Goal: Task Accomplishment & Management: Use online tool/utility

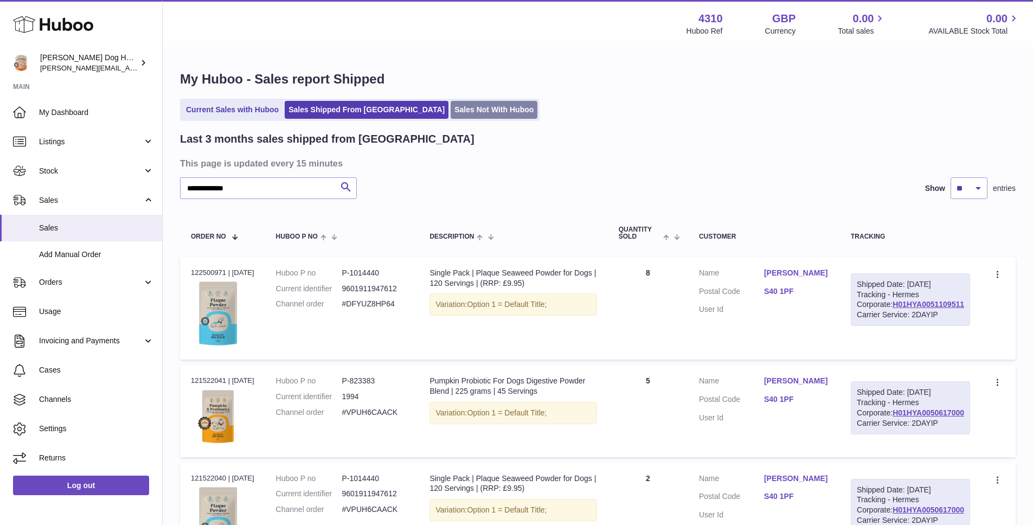
click at [450, 102] on link "Sales Not With Huboo" at bounding box center [493, 110] width 87 height 18
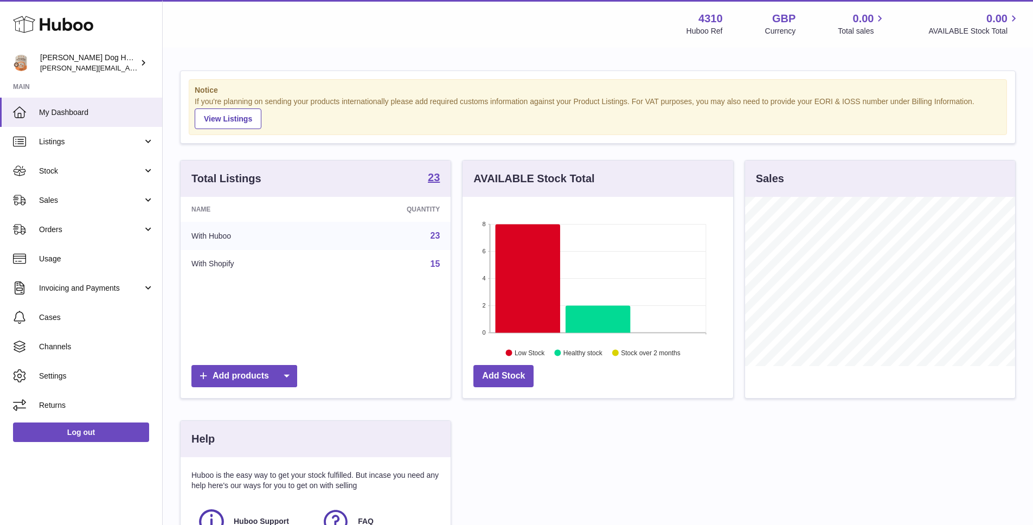
scroll to position [169, 273]
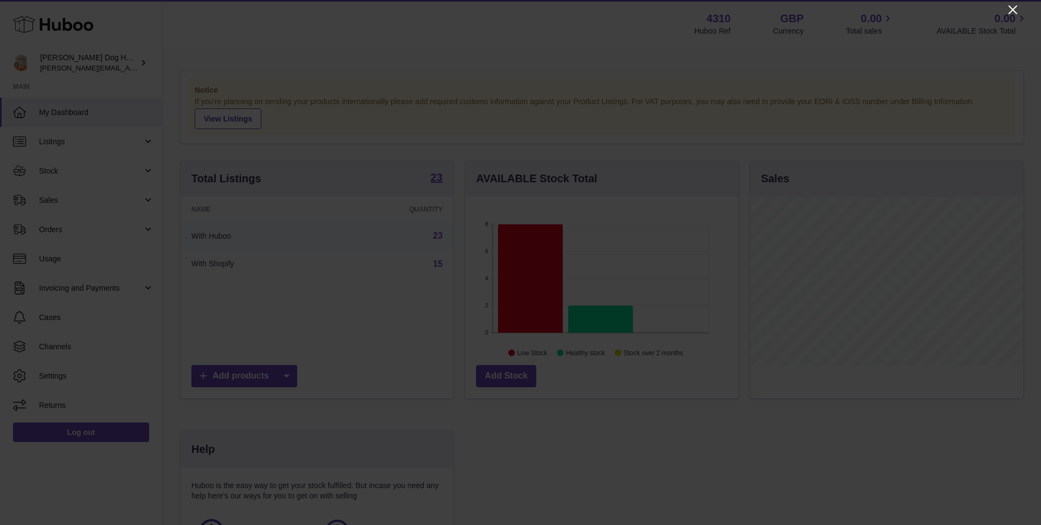
click at [1012, 11] on icon "Close" at bounding box center [1012, 9] width 13 height 13
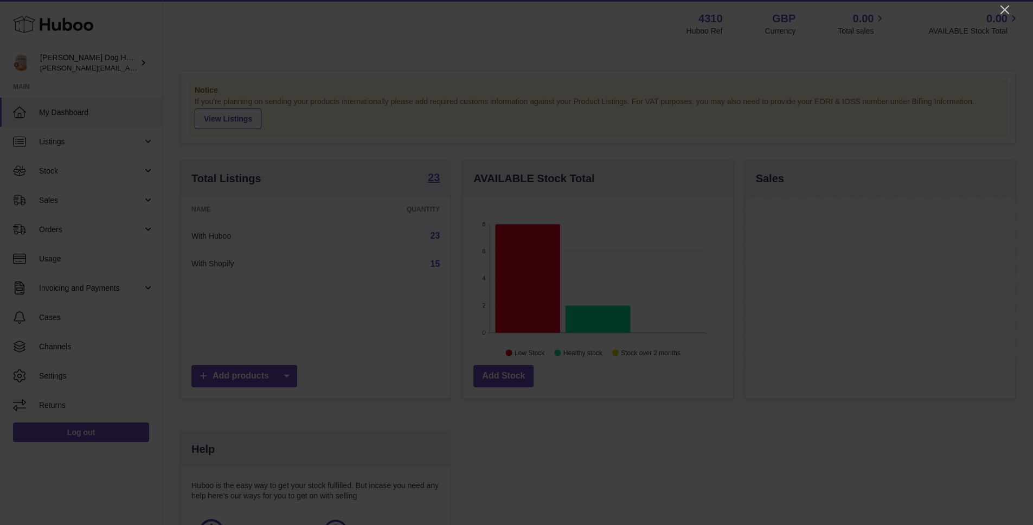
scroll to position [541907, 541806]
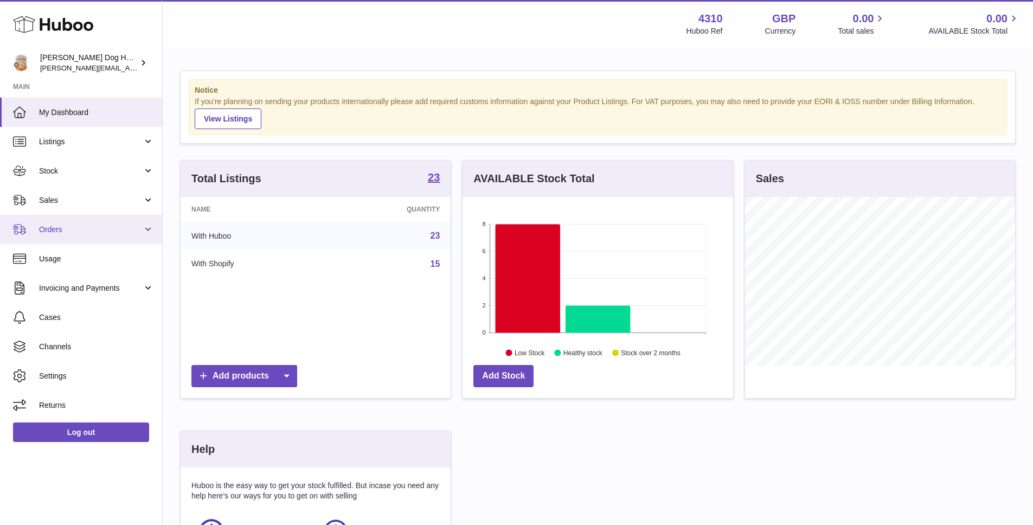
click at [58, 228] on span "Orders" at bounding box center [91, 229] width 104 height 10
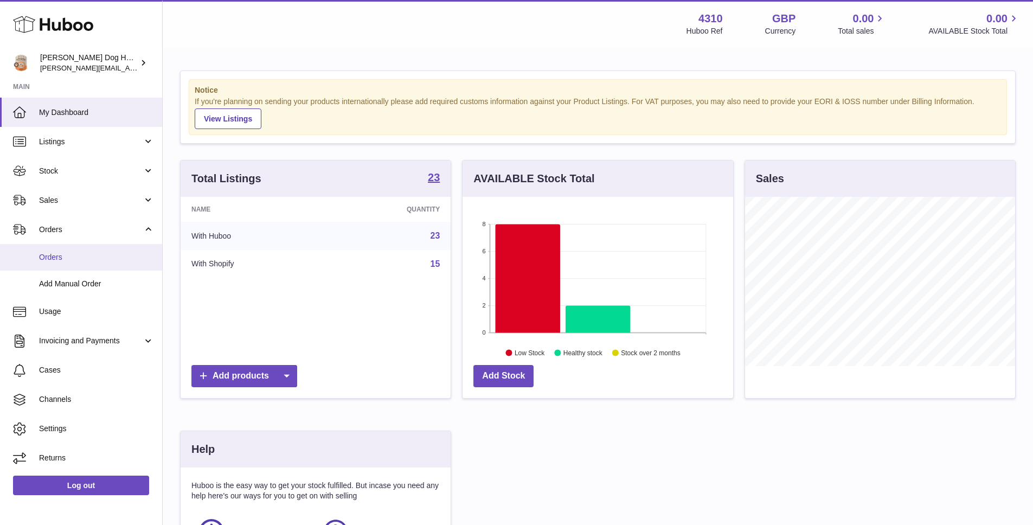
click at [70, 253] on span "Orders" at bounding box center [96, 257] width 115 height 10
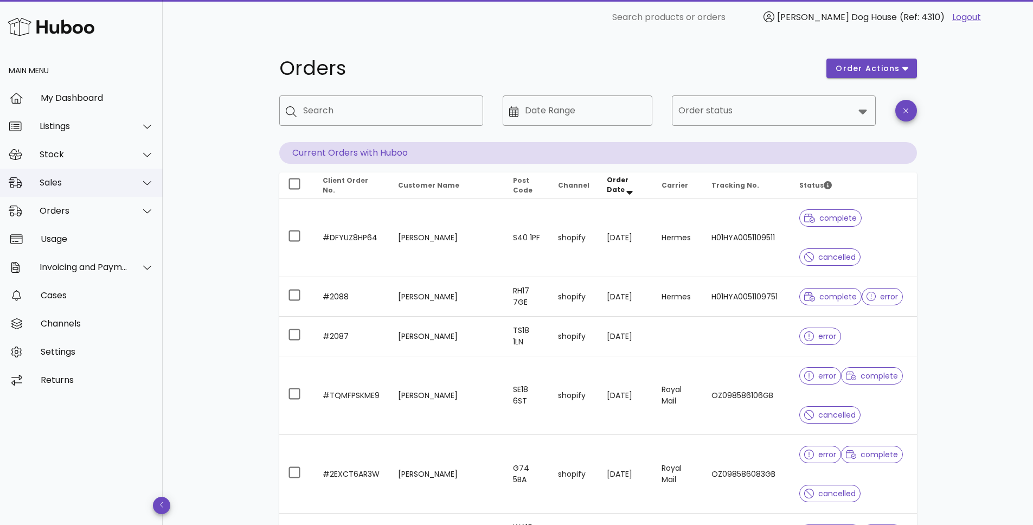
click at [81, 186] on div "Sales" at bounding box center [84, 182] width 88 height 10
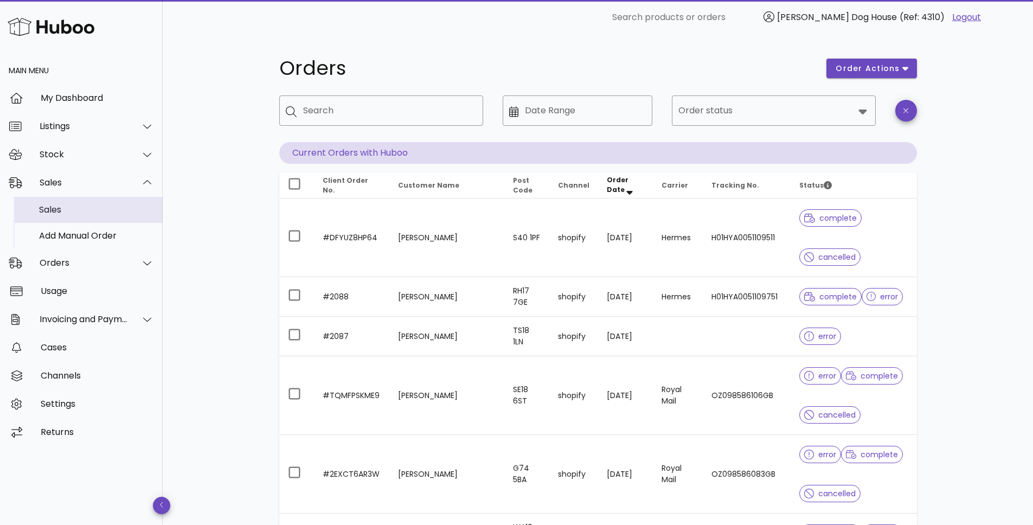
click at [77, 211] on div "Sales" at bounding box center [96, 209] width 115 height 10
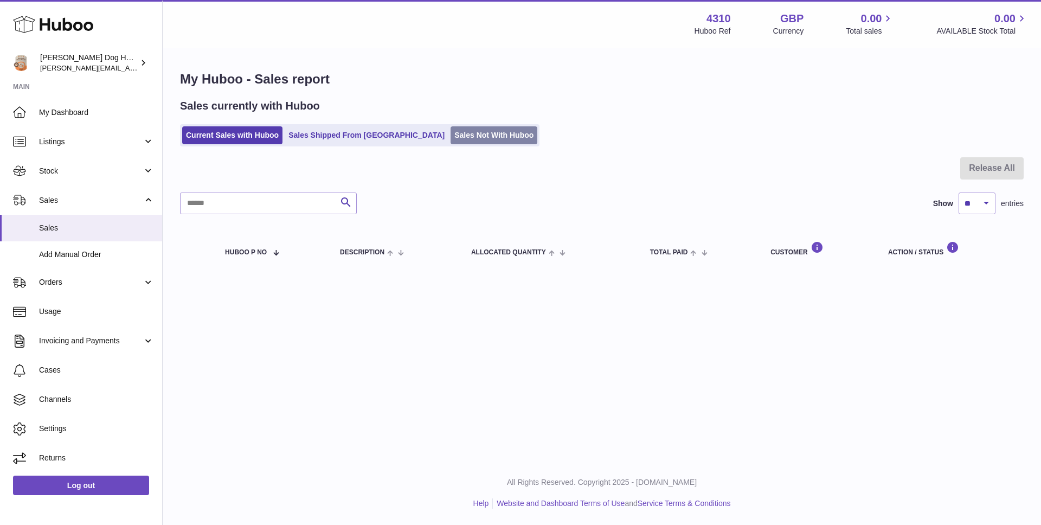
click at [450, 141] on link "Sales Not With Huboo" at bounding box center [493, 135] width 87 height 18
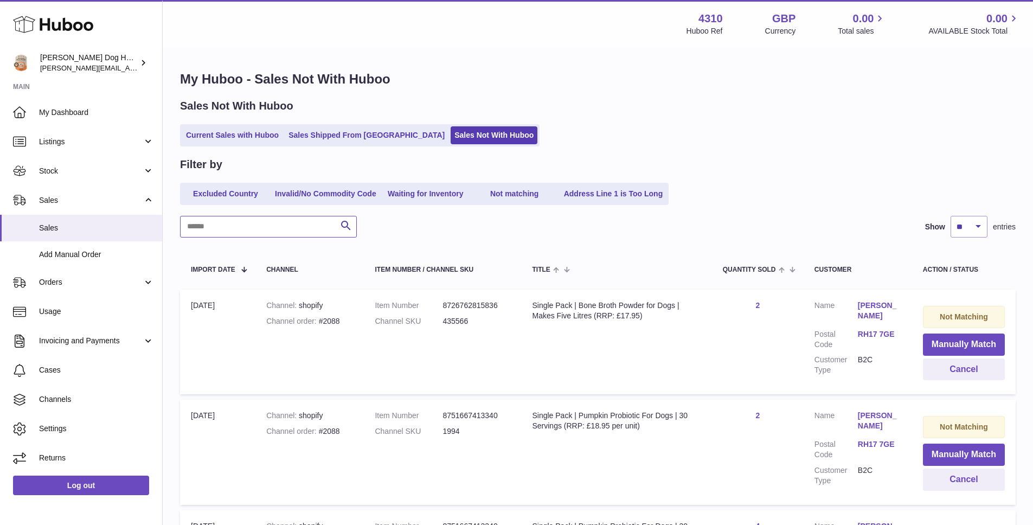
click at [295, 226] on input "text" at bounding box center [268, 227] width 177 height 22
type input "**********"
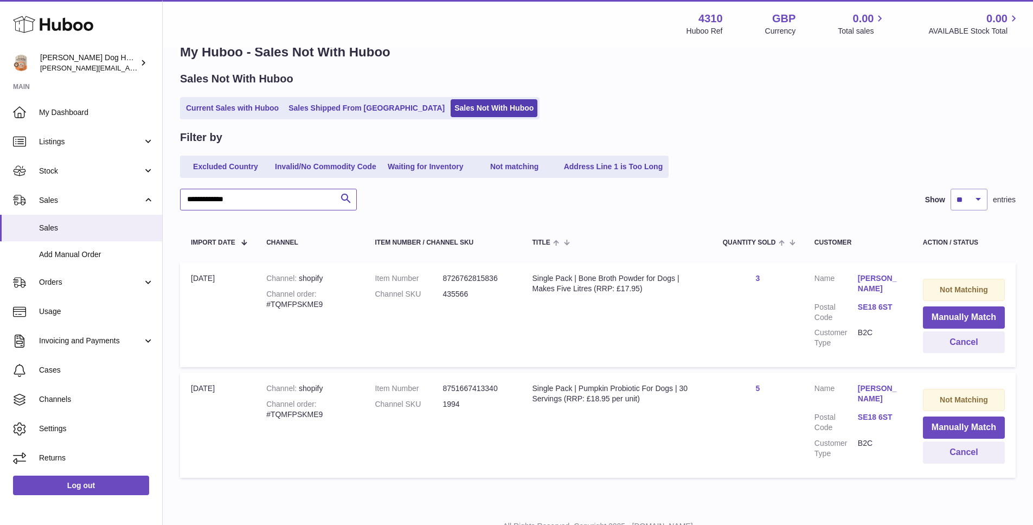
scroll to position [44, 0]
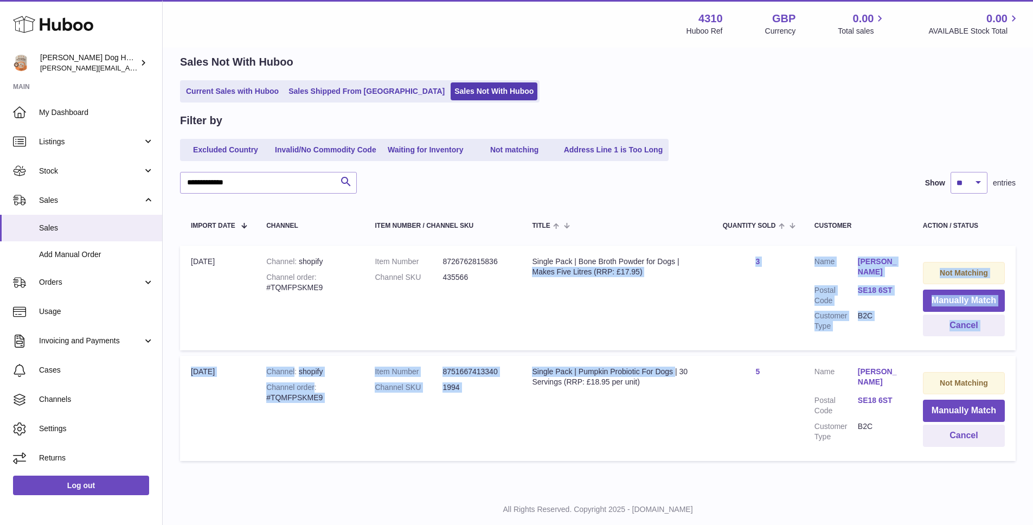
drag, startPoint x: 530, startPoint y: 271, endPoint x: 674, endPoint y: 371, distance: 175.3
click at [674, 371] on tbody "Import date [DATE] Channel shopify Channel order #TQMFPSKME9 Item Number 872676…" at bounding box center [597, 353] width 835 height 215
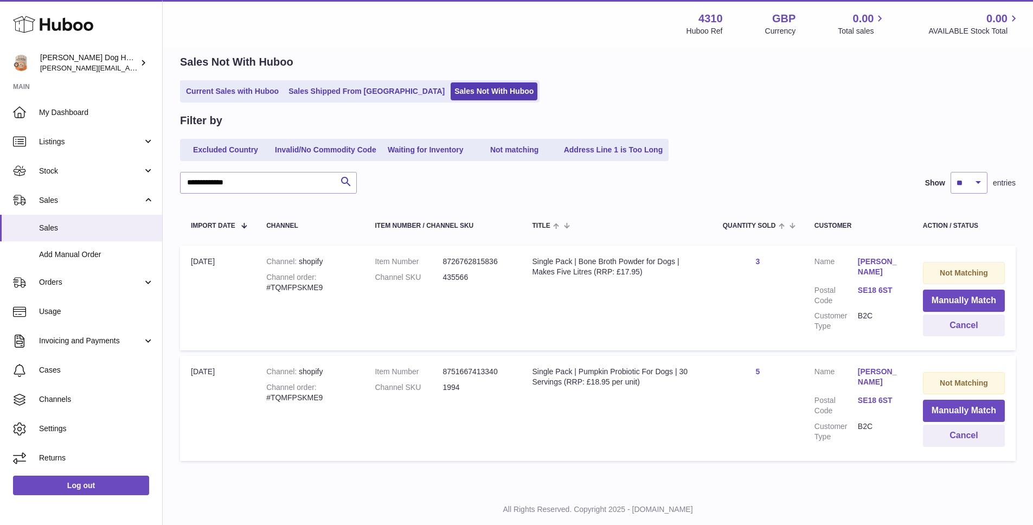
click at [686, 402] on td "Title Single Pack | Pumpkin Probiotic For Dogs | 30 Servings (RRP: £18.95 per u…" at bounding box center [616, 408] width 190 height 105
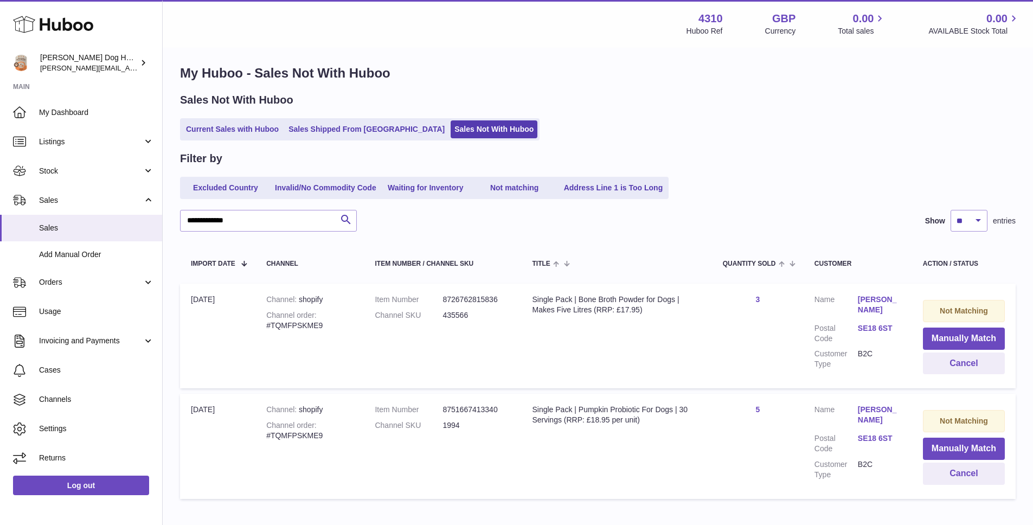
scroll to position [0, 0]
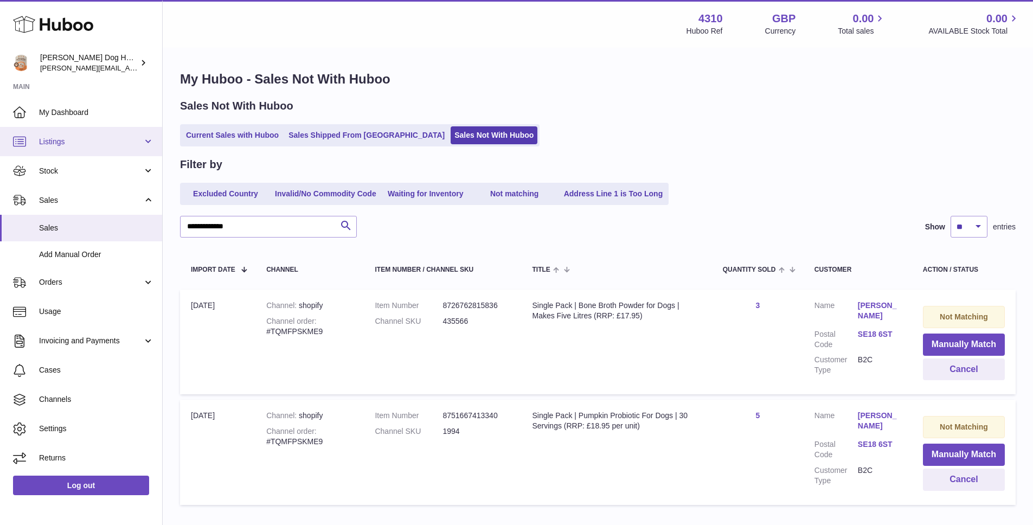
click at [70, 154] on link "Listings" at bounding box center [81, 141] width 162 height 29
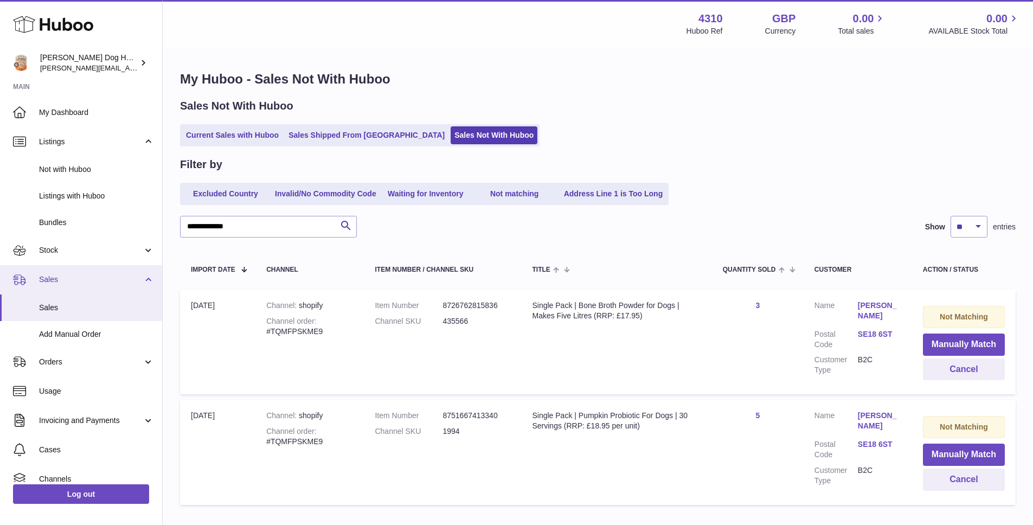
click at [37, 265] on link "Sales" at bounding box center [81, 279] width 162 height 29
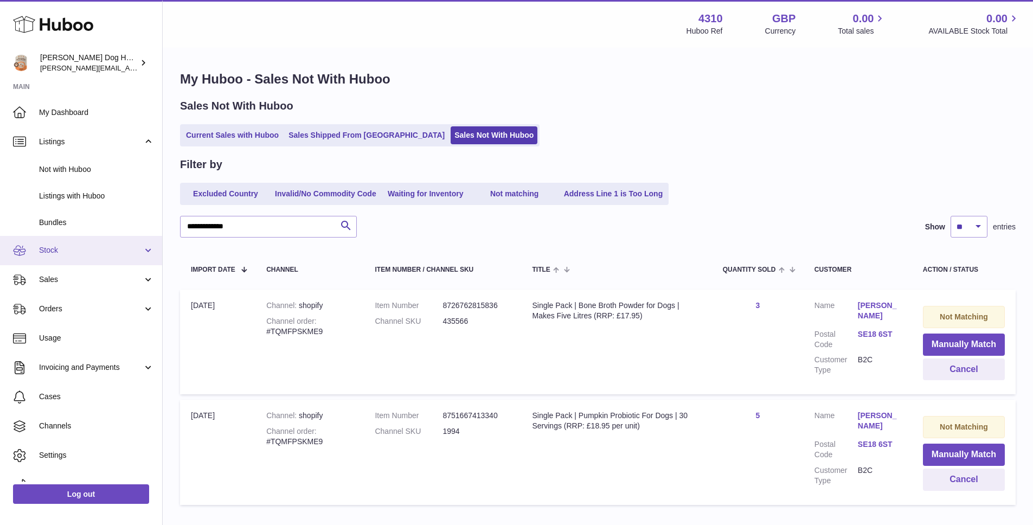
click at [42, 256] on link "Stock" at bounding box center [81, 250] width 162 height 29
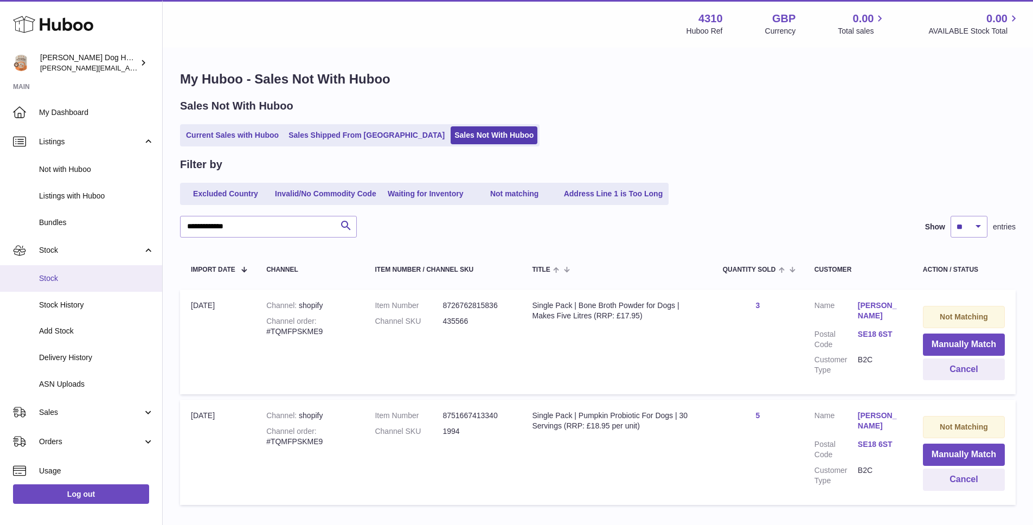
click at [79, 276] on span "Stock" at bounding box center [96, 278] width 115 height 10
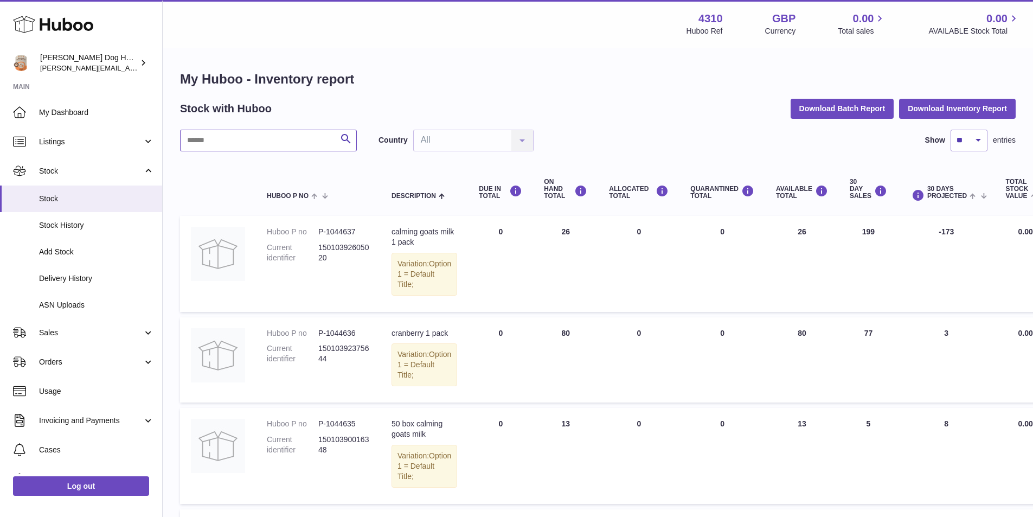
click at [291, 136] on input "text" at bounding box center [268, 141] width 177 height 22
click at [291, 135] on input "text" at bounding box center [268, 141] width 177 height 22
type input "**********"
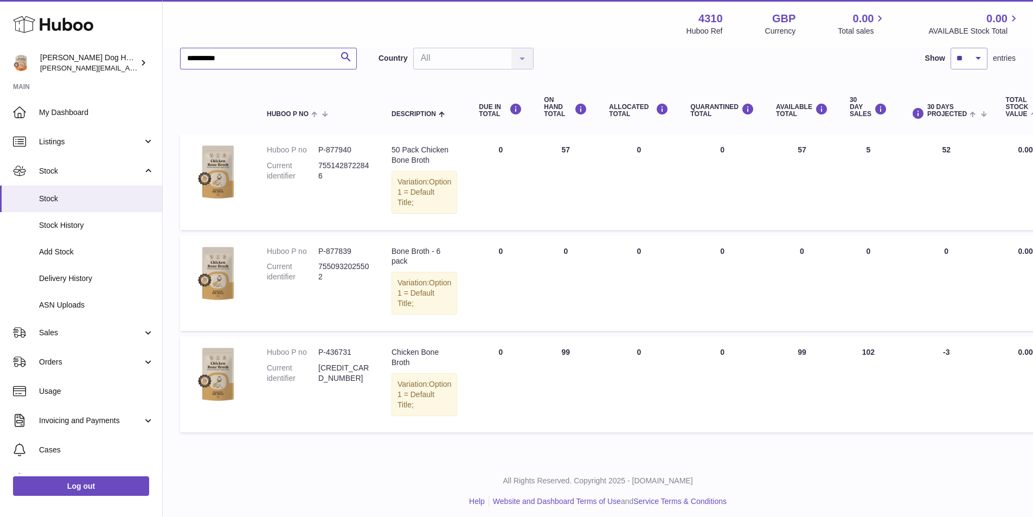
scroll to position [84, 0]
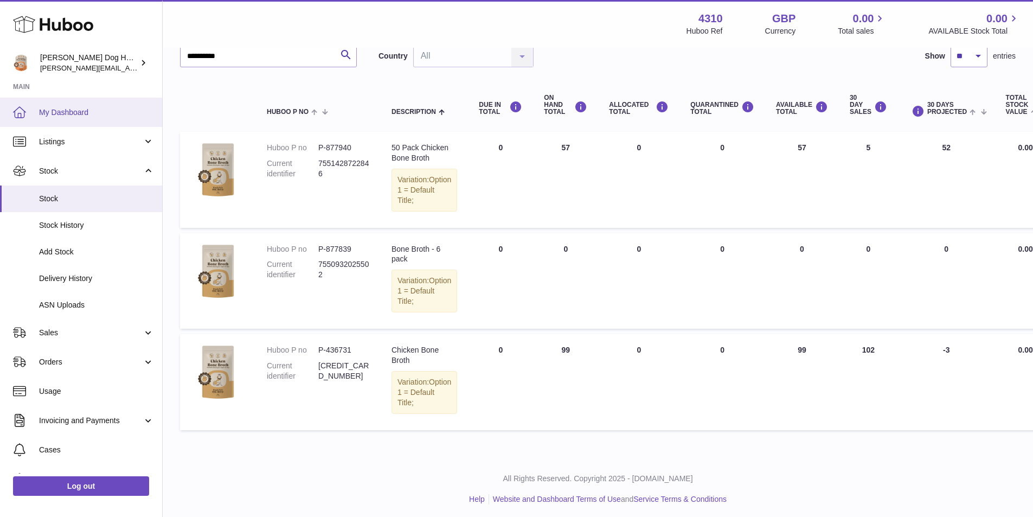
click at [76, 117] on span "My Dashboard" at bounding box center [96, 112] width 115 height 10
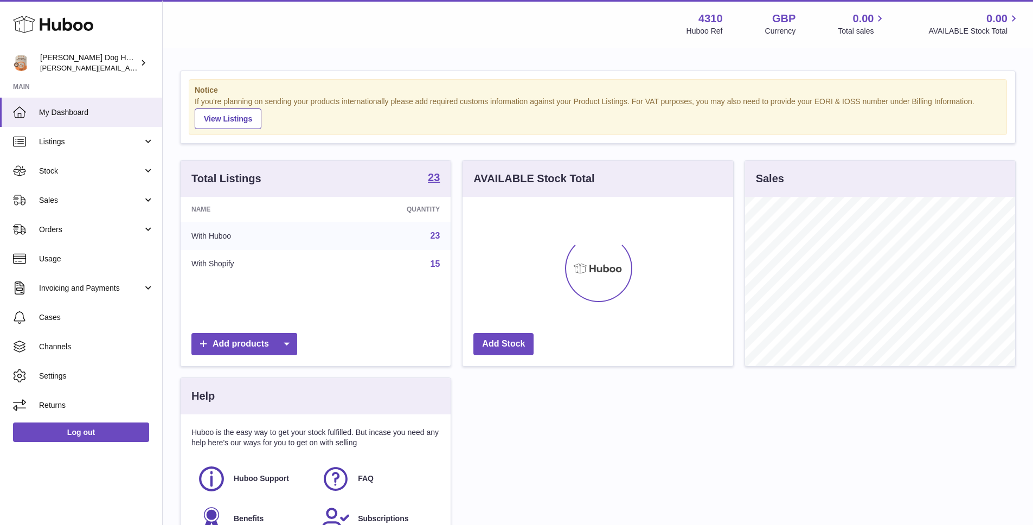
scroll to position [169, 270]
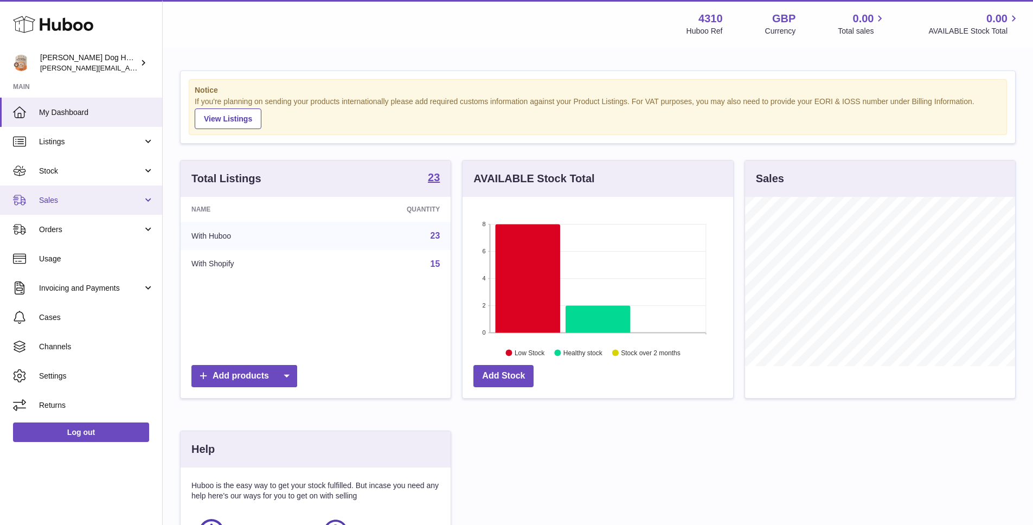
click at [62, 194] on link "Sales" at bounding box center [81, 199] width 162 height 29
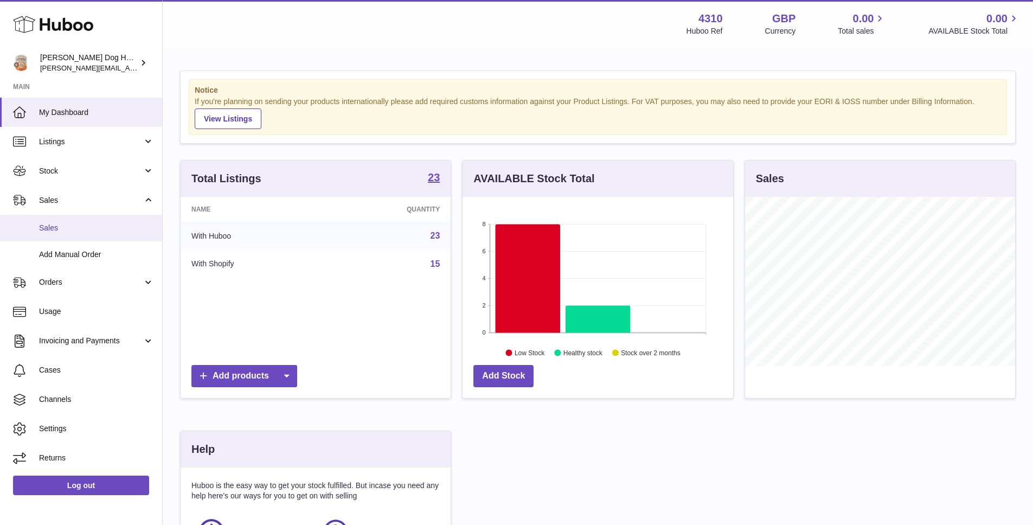
click at [56, 225] on span "Sales" at bounding box center [96, 228] width 115 height 10
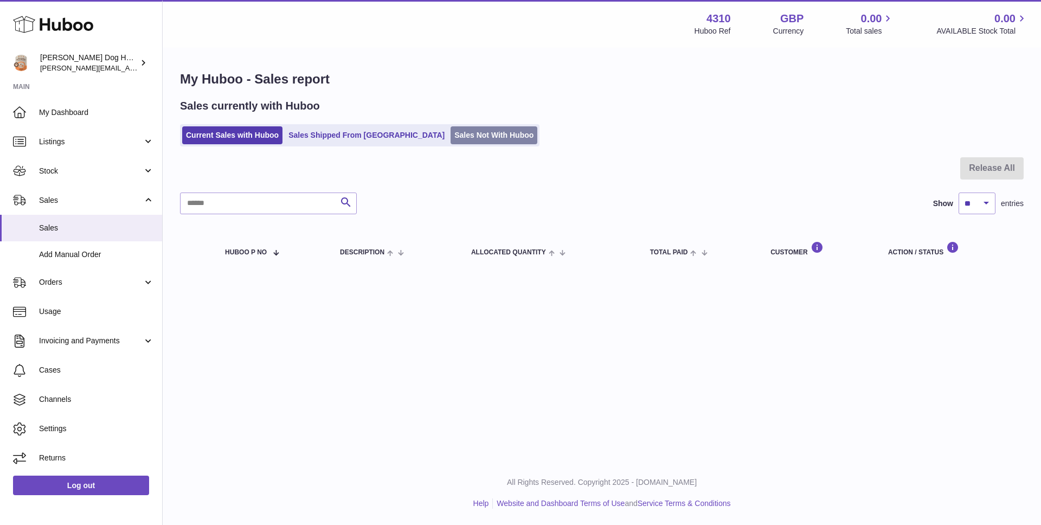
click at [450, 140] on link "Sales Not With Huboo" at bounding box center [493, 135] width 87 height 18
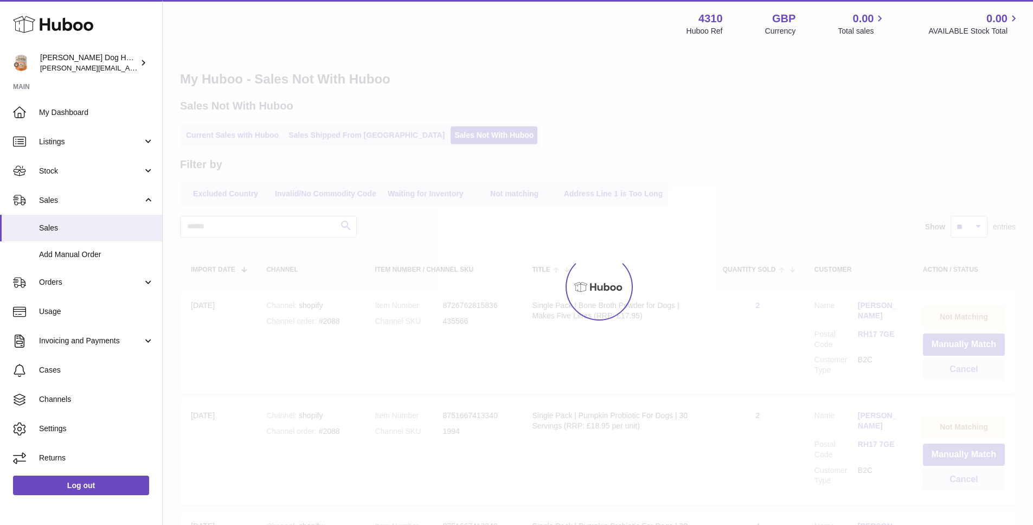
click at [260, 222] on div at bounding box center [598, 287] width 870 height 476
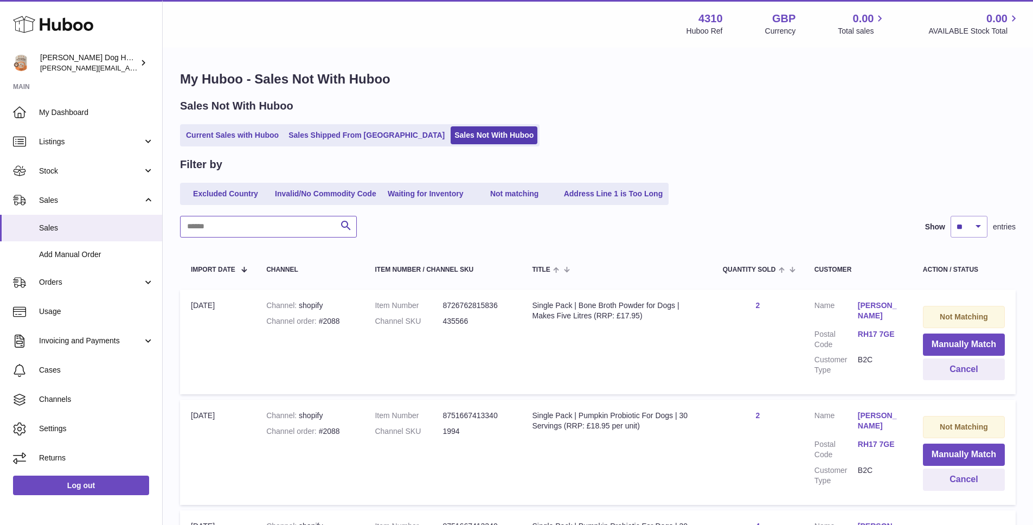
click at [260, 229] on input "text" at bounding box center [268, 227] width 177 height 22
type input "*****"
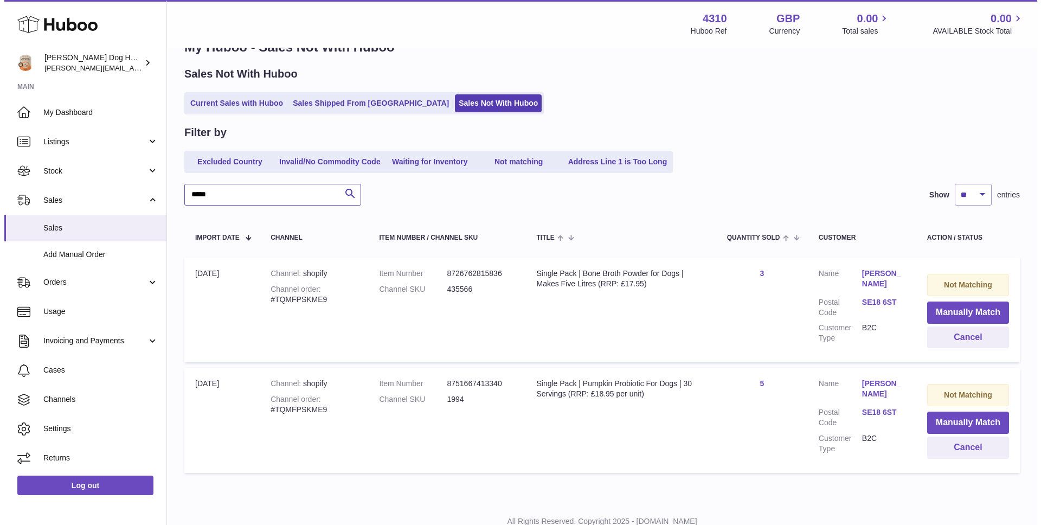
scroll to position [70, 0]
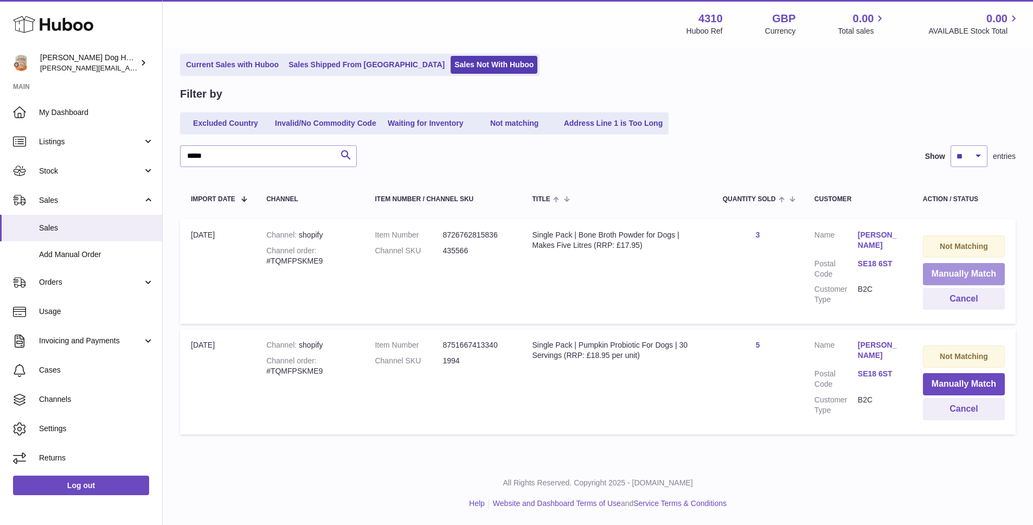
click at [960, 272] on button "Manually Match" at bounding box center [964, 274] width 82 height 22
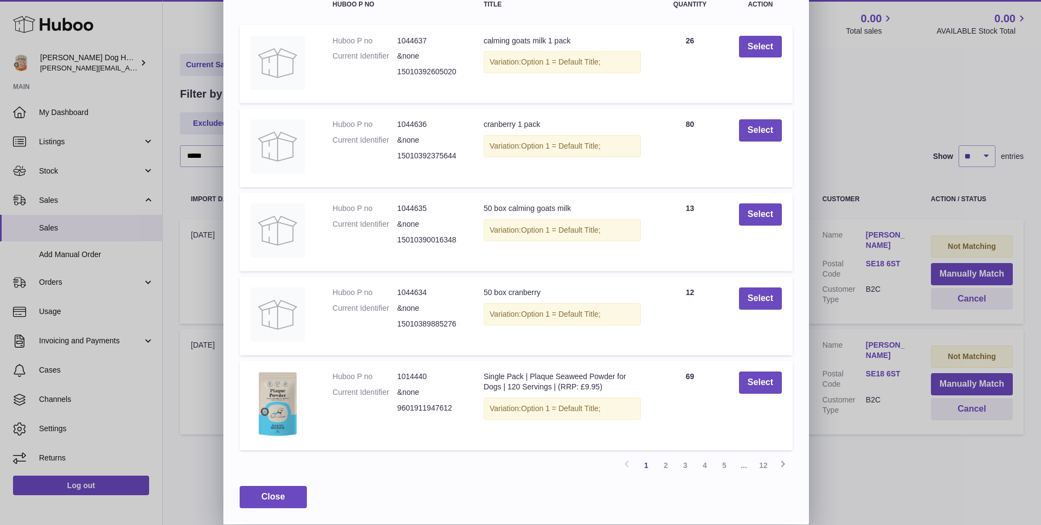
scroll to position [104, 0]
click at [668, 463] on link "2" at bounding box center [666, 465] width 20 height 20
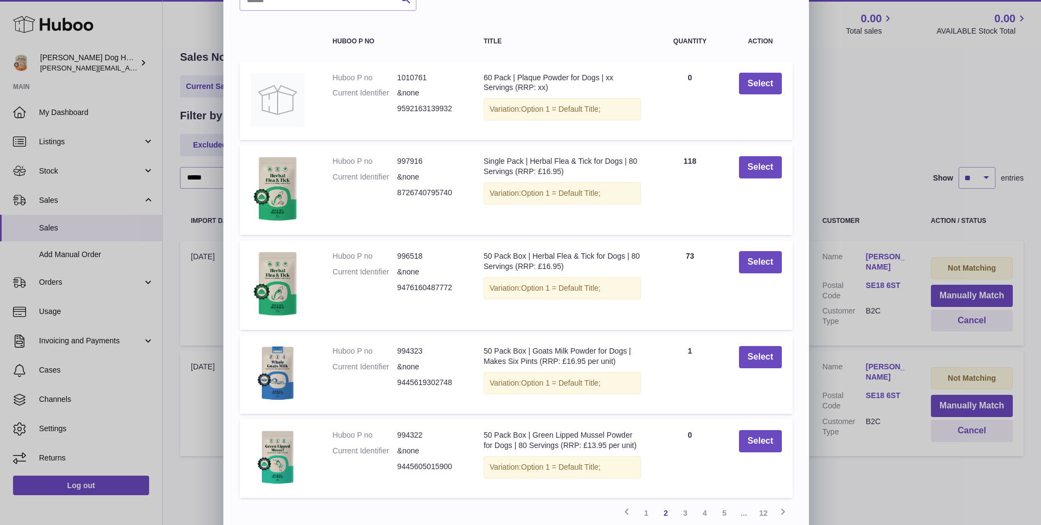
scroll to position [0, 0]
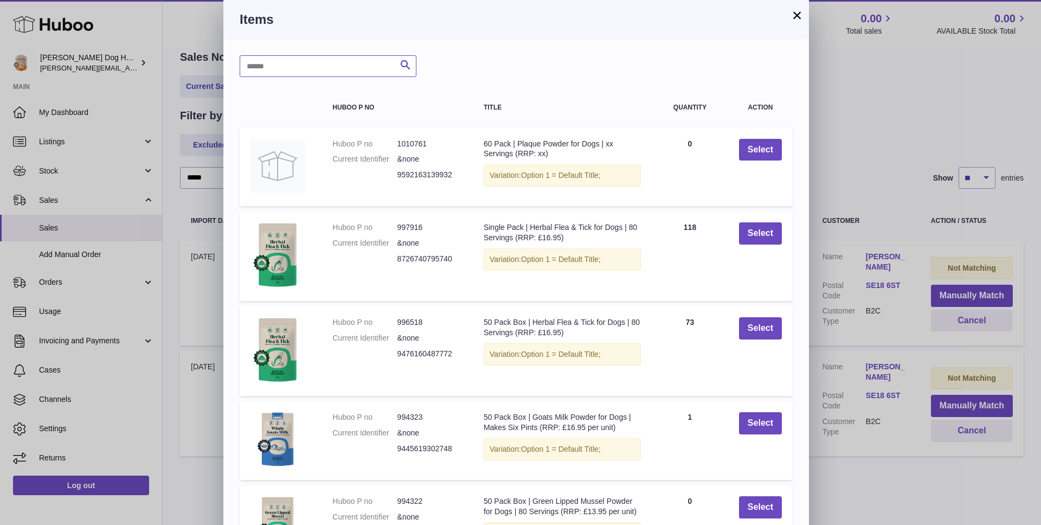
click at [290, 59] on input "text" at bounding box center [328, 66] width 177 height 22
type input "*******"
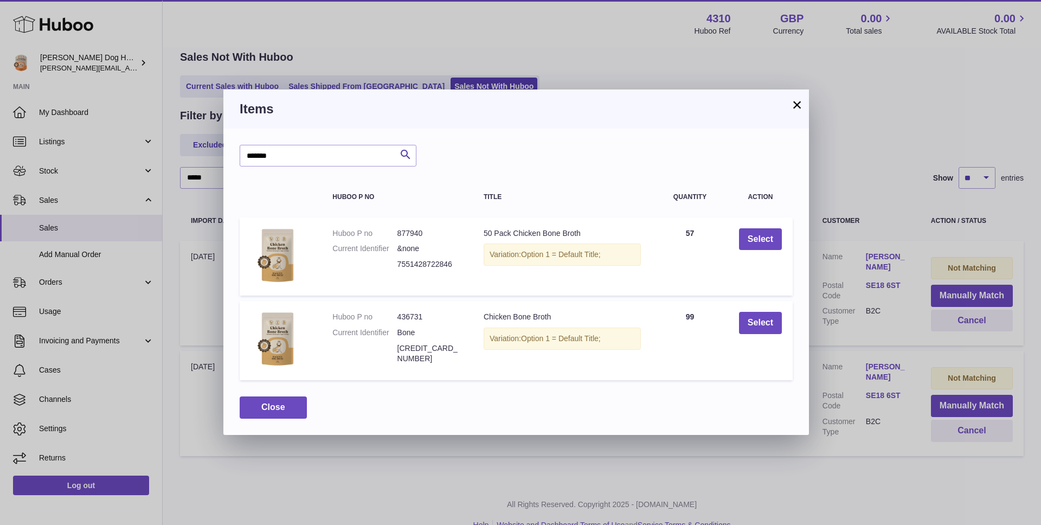
click at [800, 106] on button "×" at bounding box center [796, 104] width 13 height 13
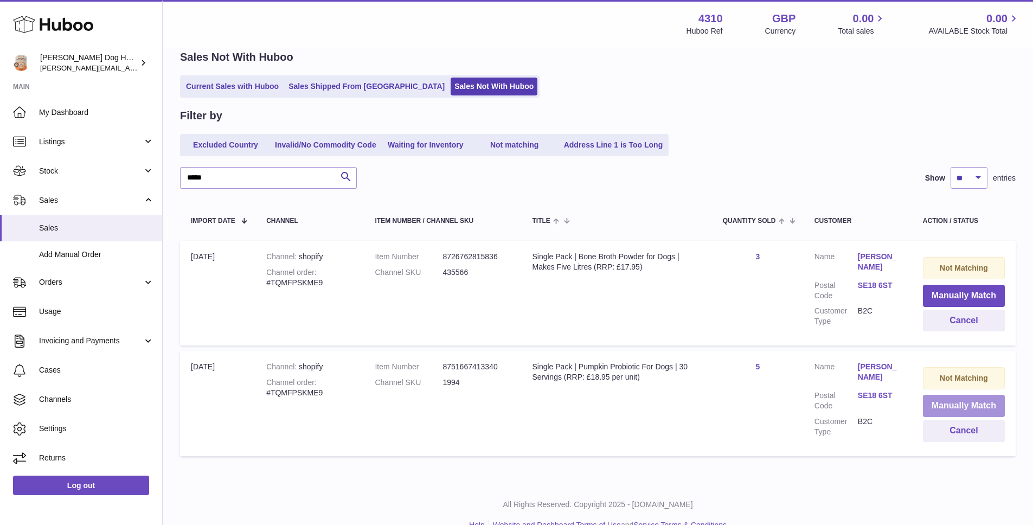
click at [935, 401] on button "Manually Match" at bounding box center [964, 406] width 82 height 22
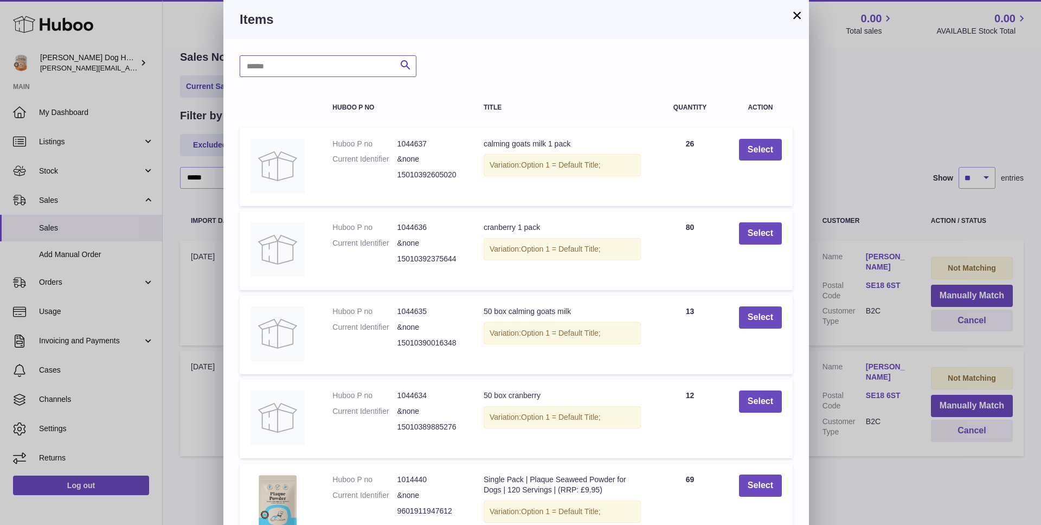
click at [311, 69] on input "text" at bounding box center [328, 66] width 177 height 22
type input "*******"
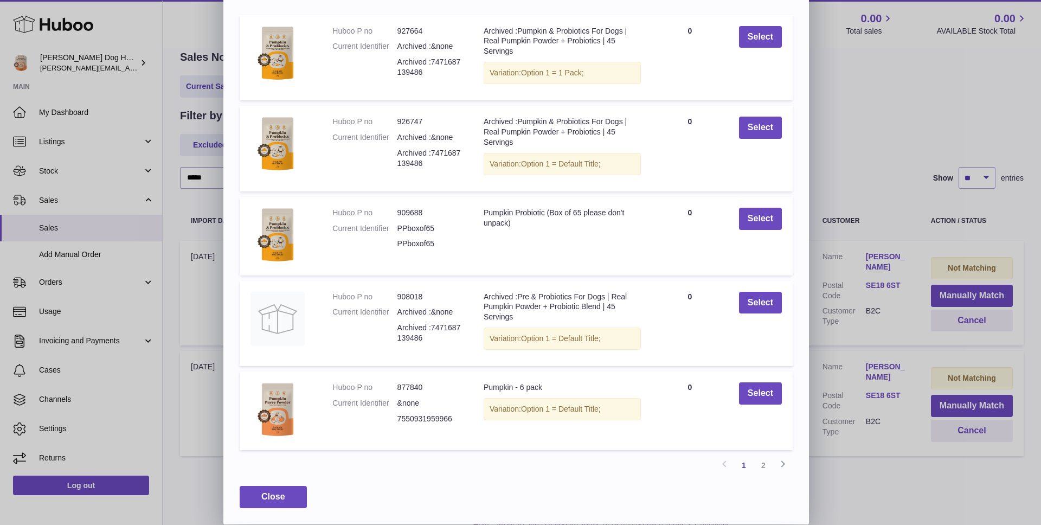
scroll to position [113, 0]
click at [760, 460] on link "2" at bounding box center [763, 465] width 20 height 20
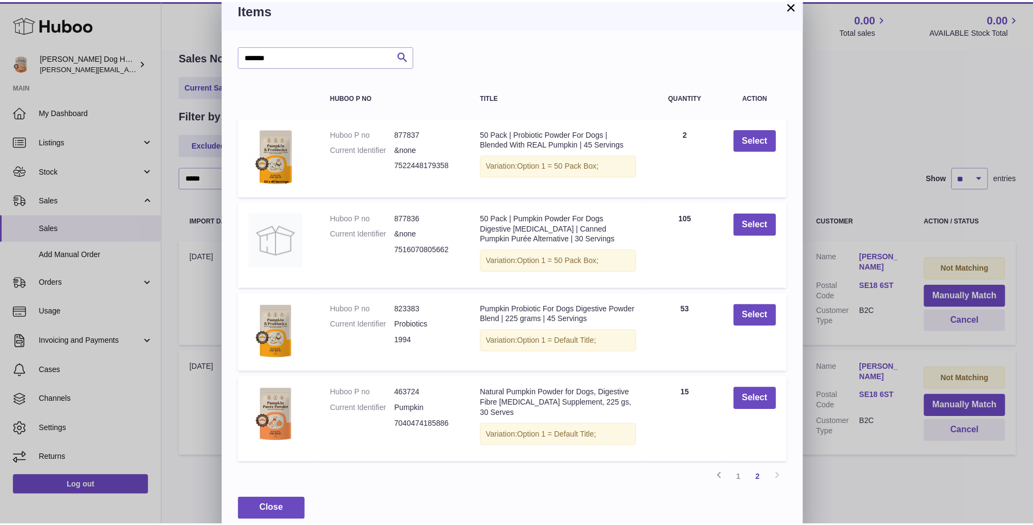
scroll to position [0, 0]
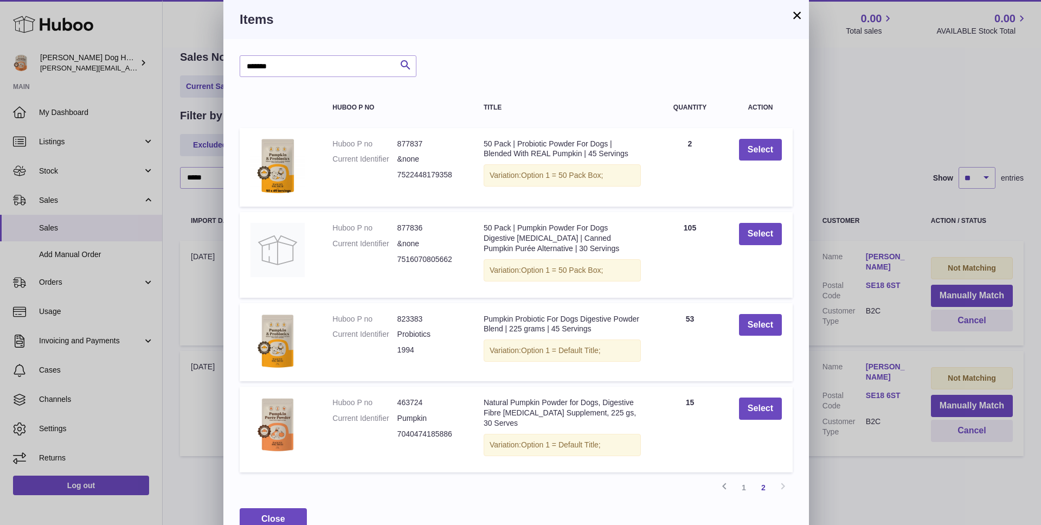
click at [795, 15] on button "×" at bounding box center [796, 15] width 13 height 13
